Goal: Task Accomplishment & Management: Use online tool/utility

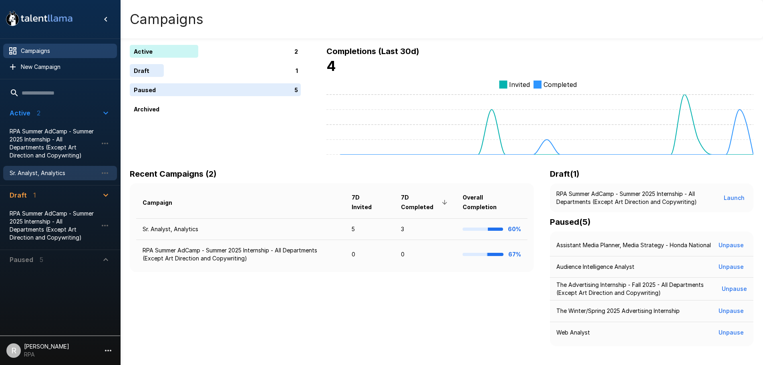
click at [81, 177] on span "Sr. Analyst, Analytics" at bounding box center [54, 173] width 88 height 8
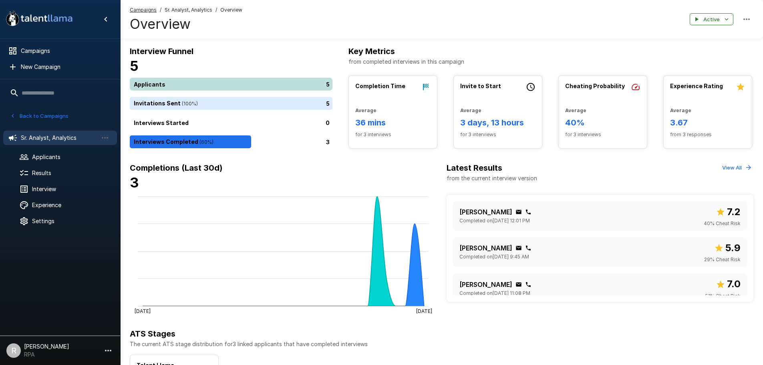
click at [195, 86] on div "5" at bounding box center [233, 84] width 206 height 13
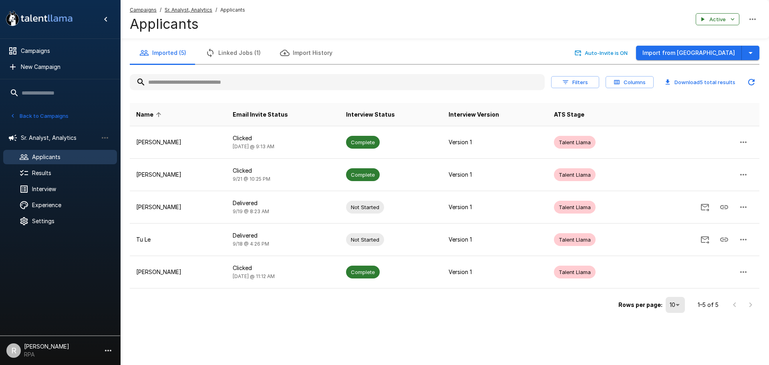
click at [194, 7] on u "Sr. Analyst, Analytics" at bounding box center [189, 10] width 48 height 6
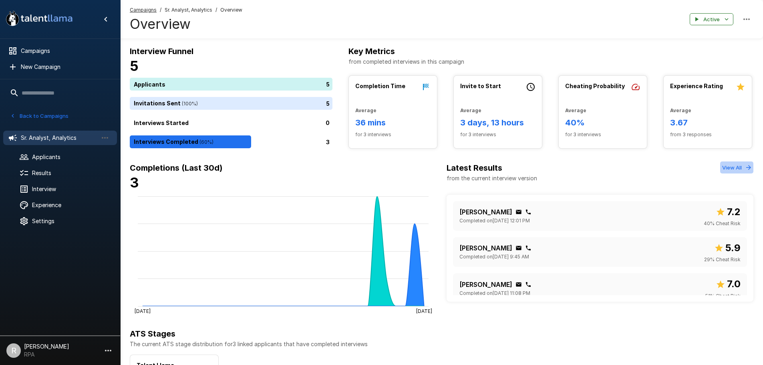
click at [750, 163] on button "View All" at bounding box center [736, 167] width 33 height 12
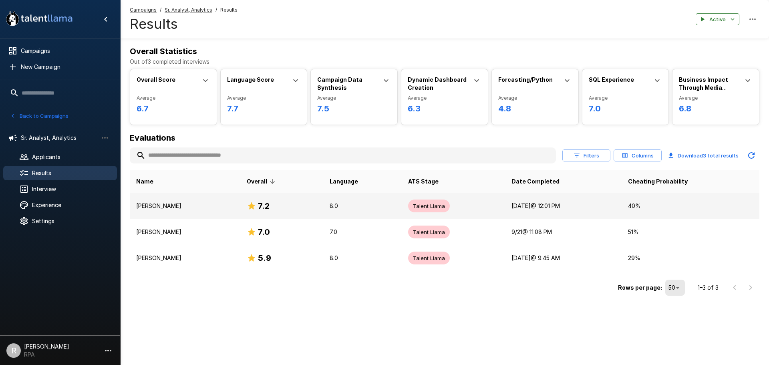
click at [359, 214] on td "8.0" at bounding box center [362, 206] width 79 height 26
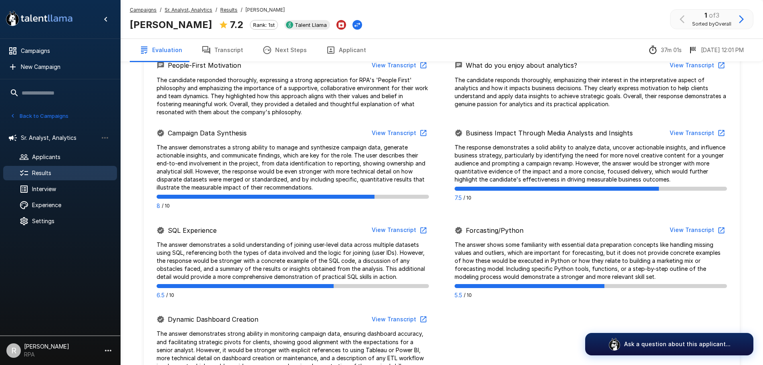
scroll to position [200, 0]
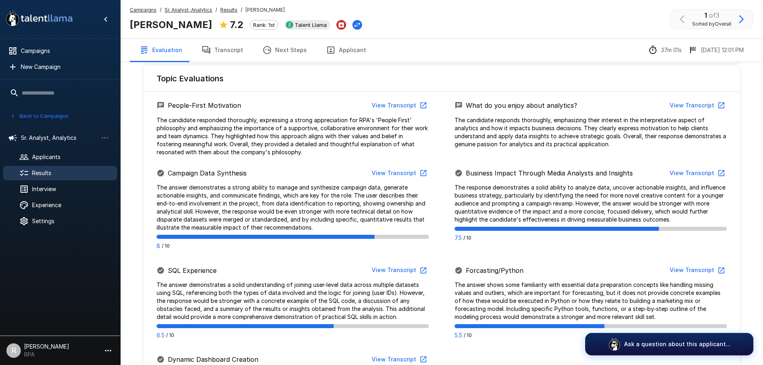
drag, startPoint x: 415, startPoint y: 66, endPoint x: 426, endPoint y: 72, distance: 12.7
click at [419, 69] on div "Topic Evaluations" at bounding box center [442, 75] width 596 height 19
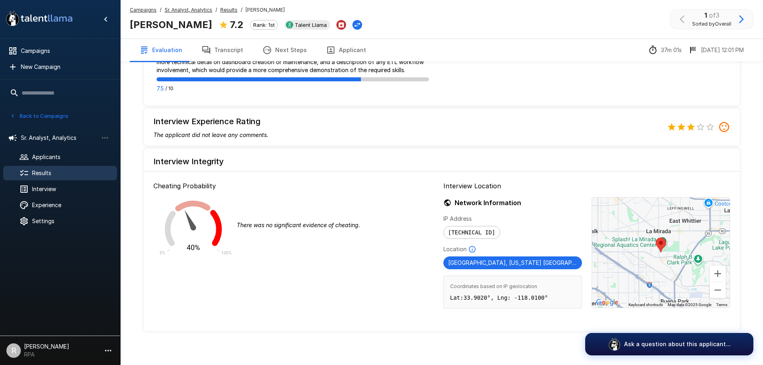
scroll to position [541, 0]
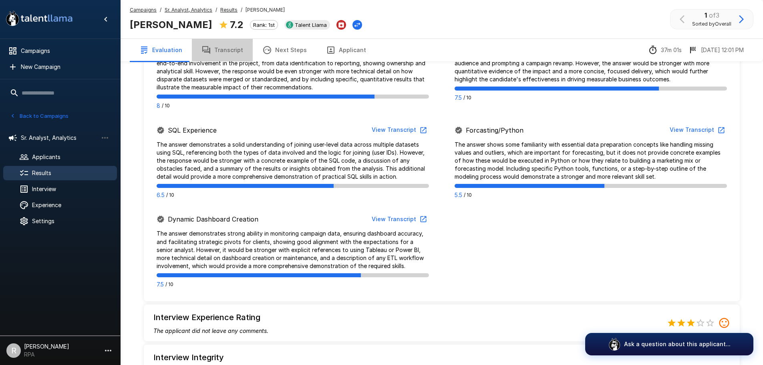
click at [228, 50] on button "Transcript" at bounding box center [222, 50] width 61 height 22
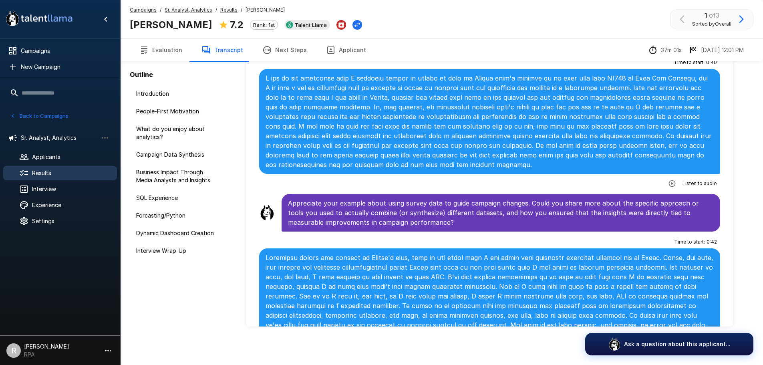
scroll to position [681, 0]
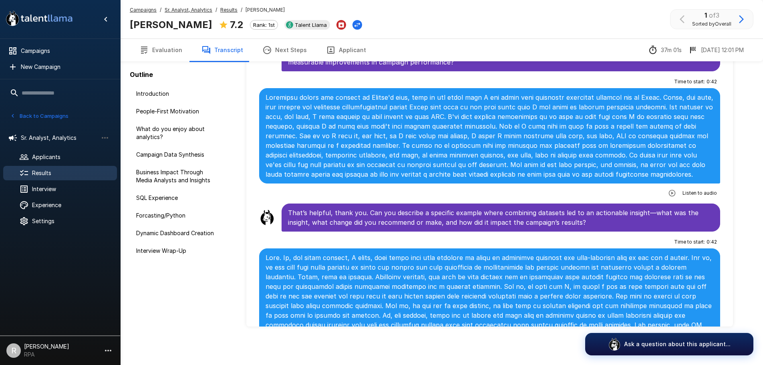
click at [220, 10] on u "Results" at bounding box center [228, 10] width 17 height 6
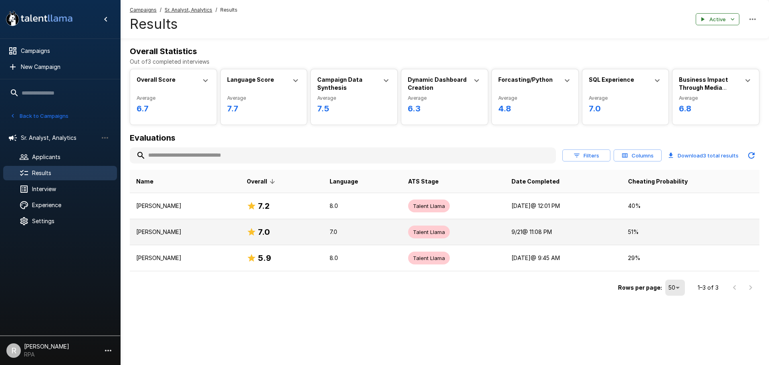
click at [197, 232] on p "[PERSON_NAME]" at bounding box center [185, 232] width 98 height 8
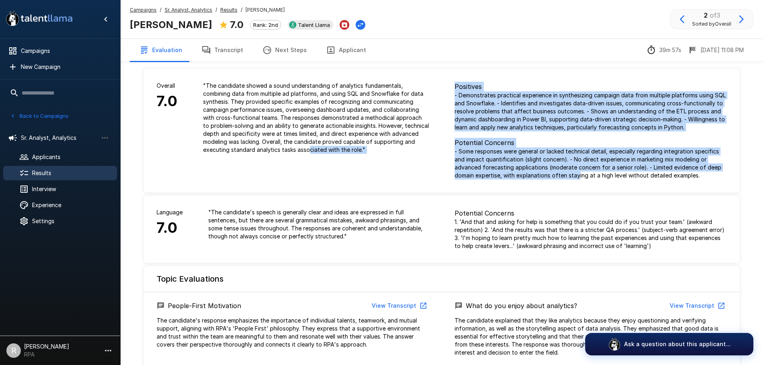
drag, startPoint x: 309, startPoint y: 178, endPoint x: 577, endPoint y: 186, distance: 267.7
click at [577, 186] on div "Overall 7.0 " The candidate showed a sound understanding of analytics fundament…" at bounding box center [442, 130] width 596 height 123
click at [577, 186] on div "Positives - Demonstrates practical experience in synthesizing campaign data fro…" at bounding box center [591, 130] width 298 height 123
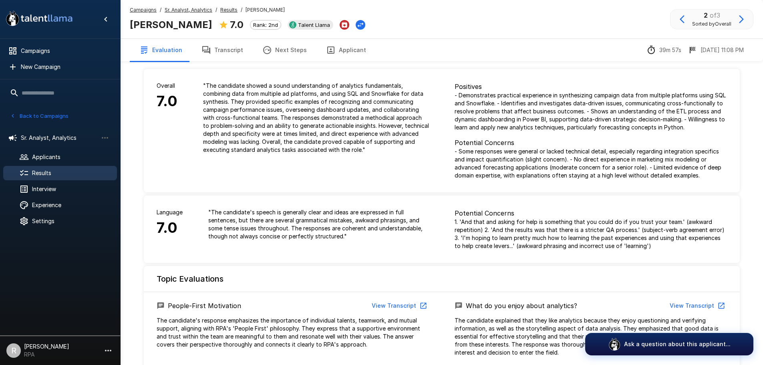
click at [514, 148] on p "- Some responses were general or lacked technical detail, especially regarding …" at bounding box center [591, 163] width 272 height 32
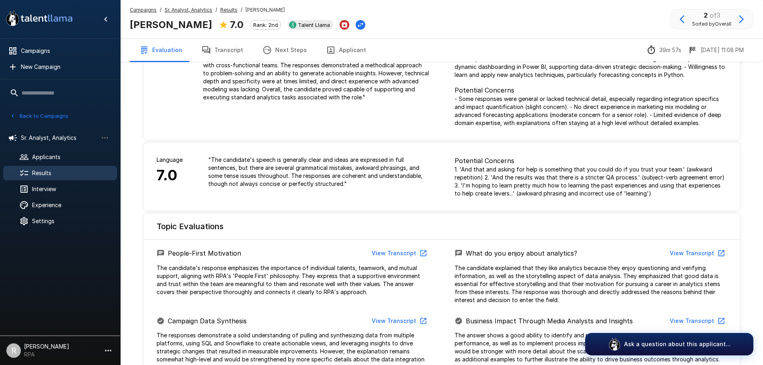
scroll to position [160, 0]
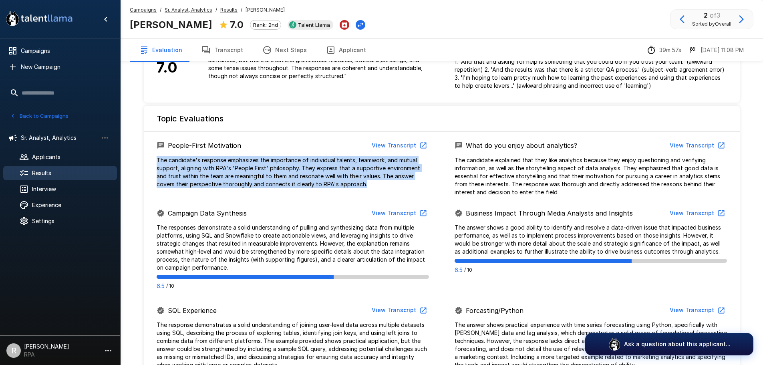
drag, startPoint x: 345, startPoint y: 187, endPoint x: 155, endPoint y: 161, distance: 191.6
click at [155, 161] on div "People-First Motivation View Transcript The candidate's response emphasizes the…" at bounding box center [293, 163] width 298 height 50
click at [153, 164] on div "People-First Motivation View Transcript The candidate's response emphasizes the…" at bounding box center [293, 163] width 298 height 50
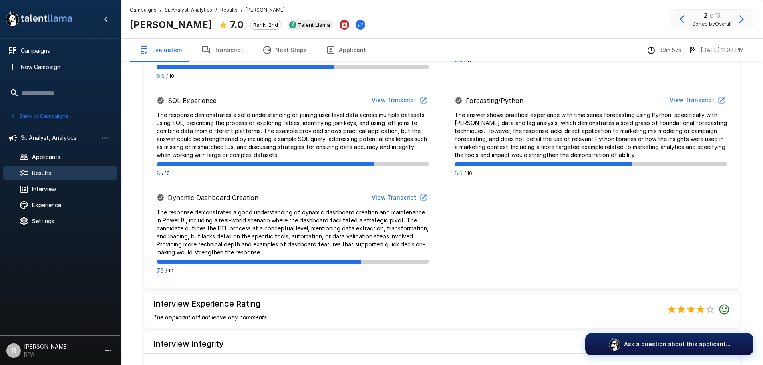
scroll to position [441, 0]
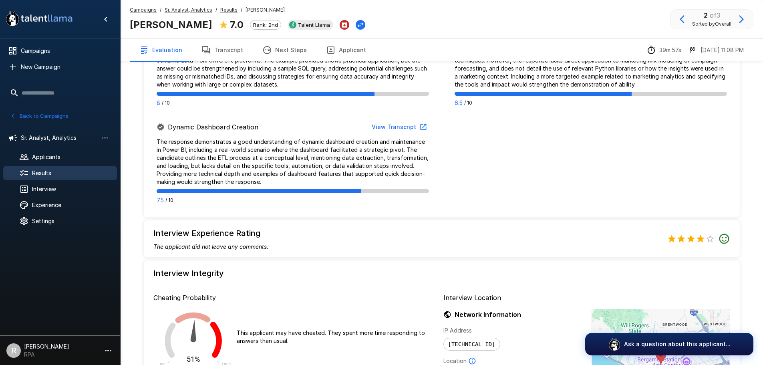
click at [231, 47] on button "Transcript" at bounding box center [222, 50] width 61 height 22
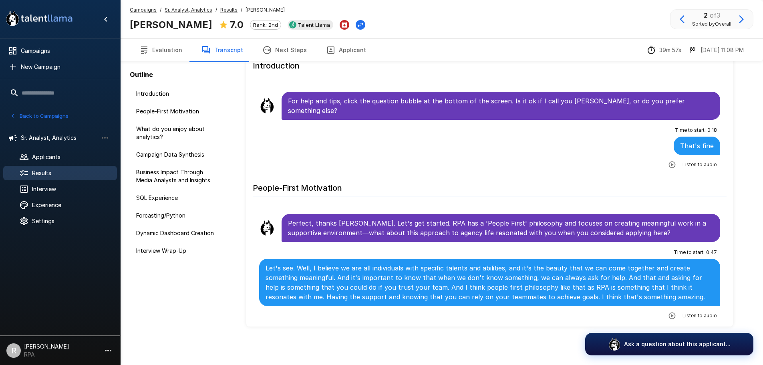
scroll to position [40, 0]
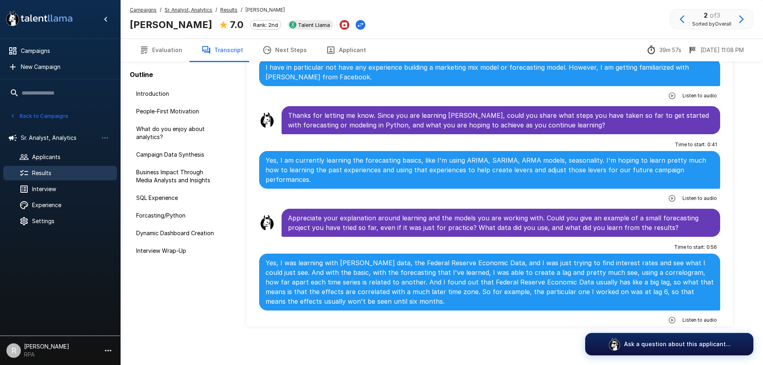
scroll to position [1522, 0]
